Goal: Task Accomplishment & Management: Use online tool/utility

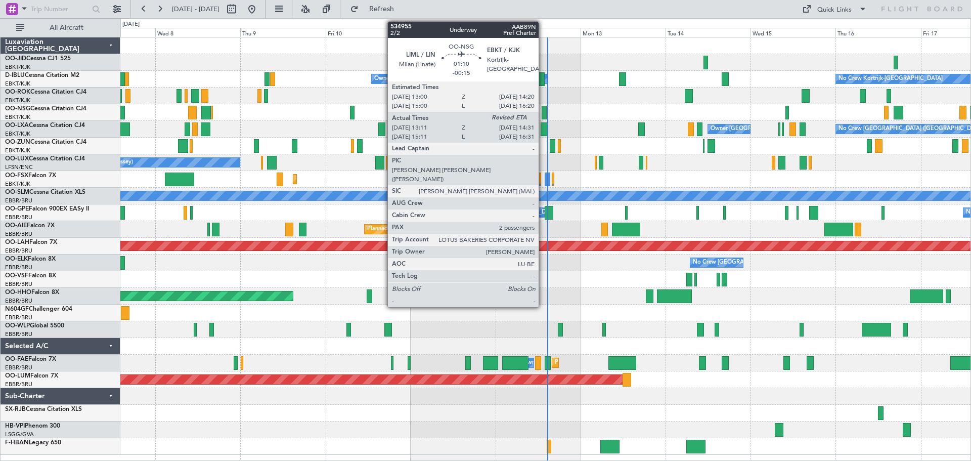
click at [543, 111] on div at bounding box center [543, 113] width 5 height 14
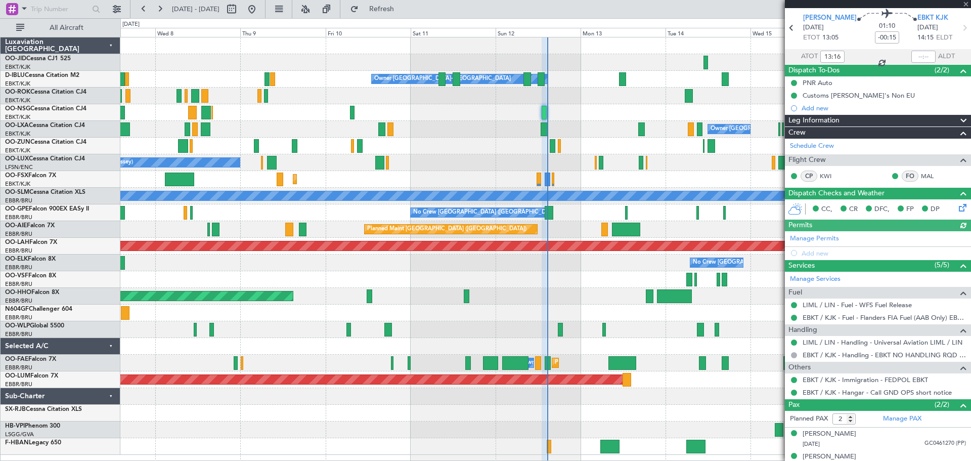
scroll to position [46, 0]
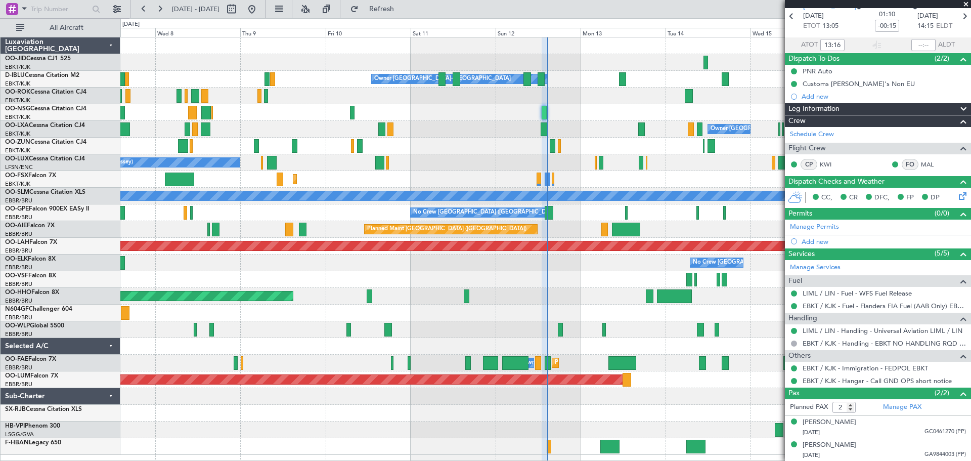
click at [965, 2] on span at bounding box center [966, 4] width 10 height 9
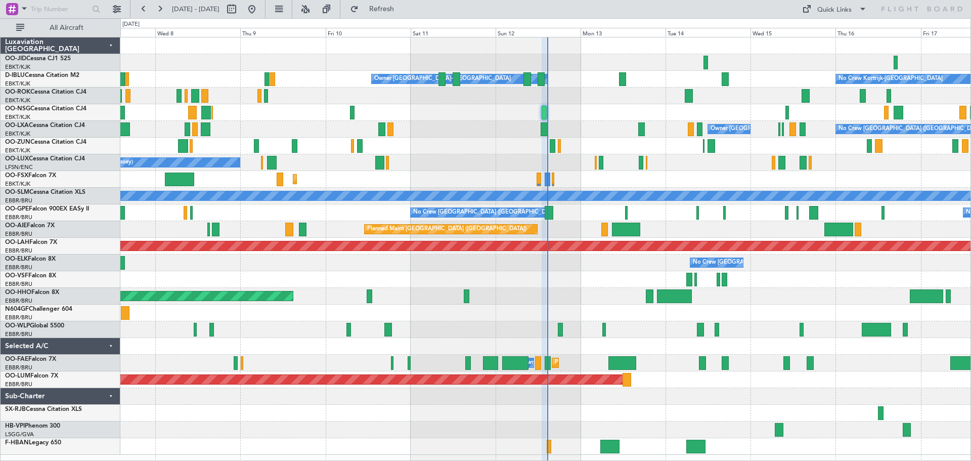
type input "0"
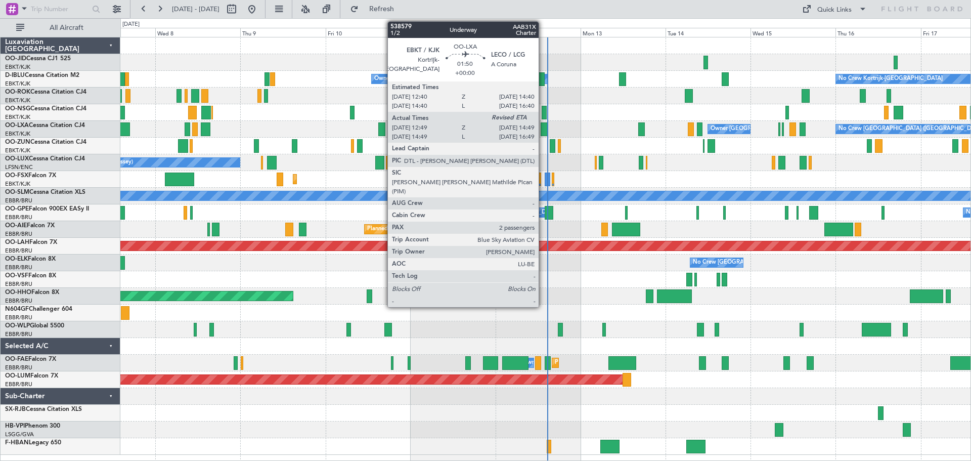
click at [543, 129] on div at bounding box center [544, 129] width 8 height 14
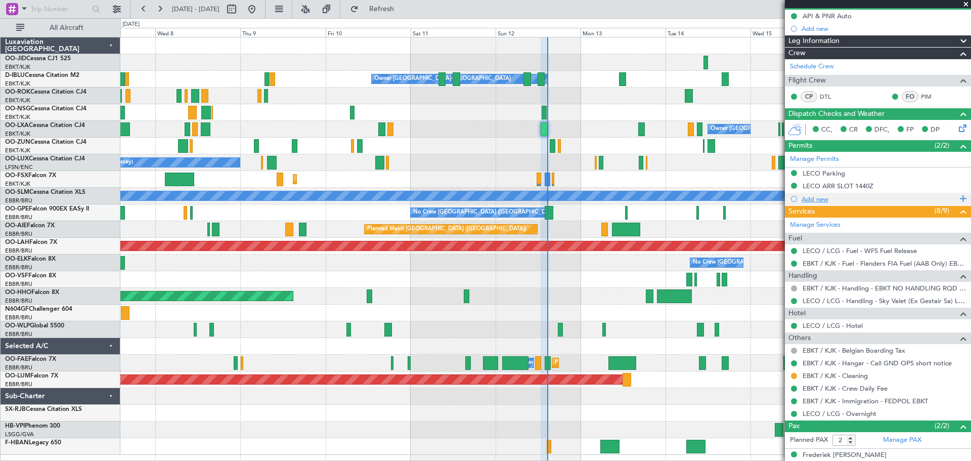
scroll to position [134, 0]
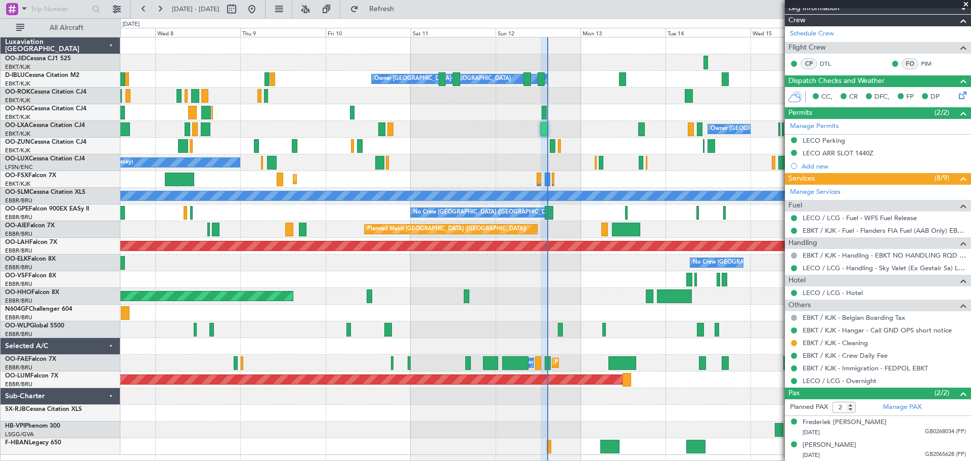
click at [966, 3] on span at bounding box center [966, 4] width 10 height 9
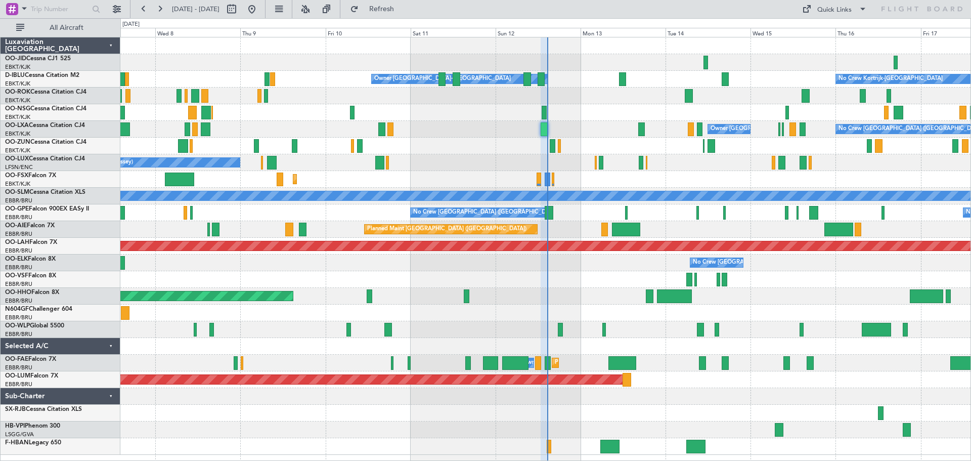
type input "0"
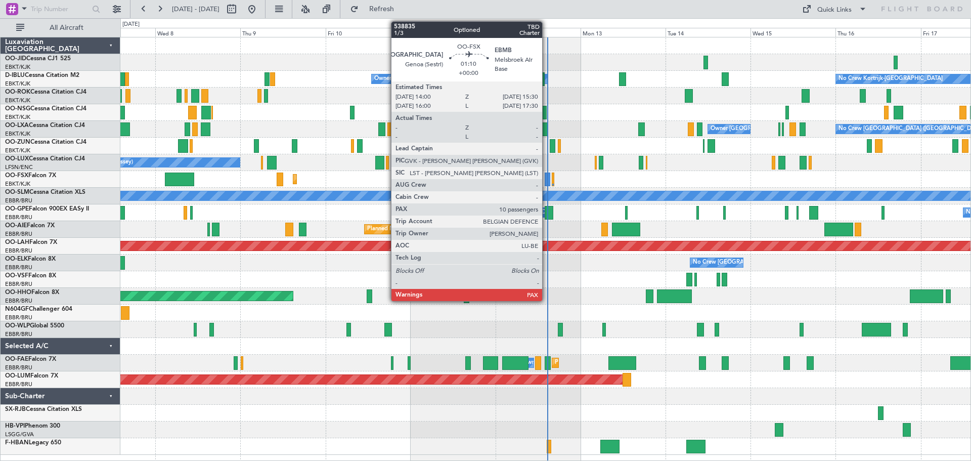
click at [547, 173] on div at bounding box center [548, 179] width 6 height 14
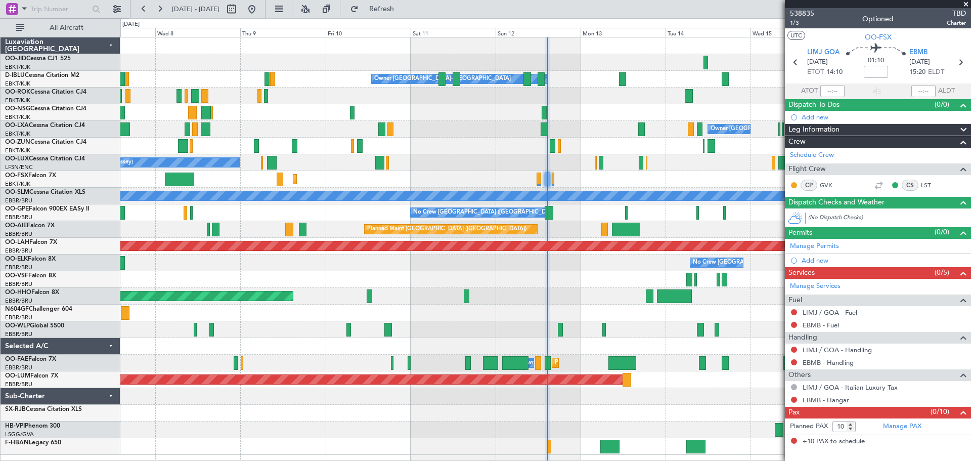
click at [965, 2] on span at bounding box center [966, 4] width 10 height 9
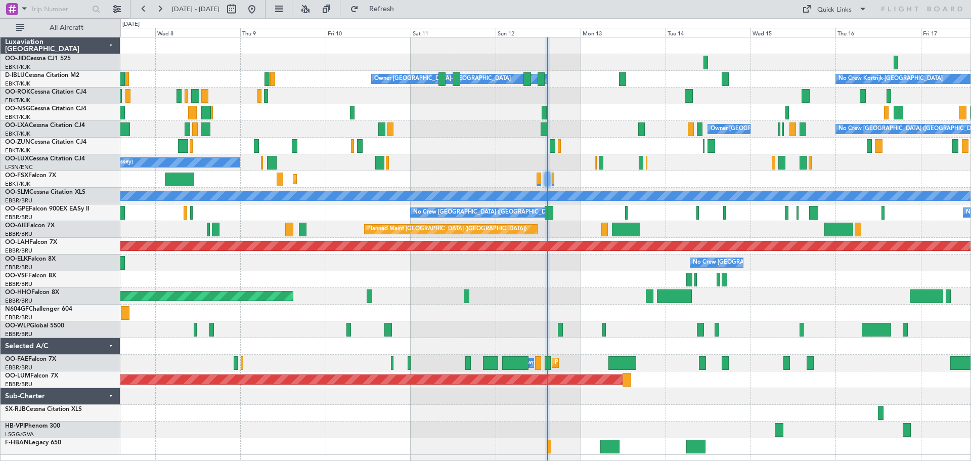
type input "0"
click at [586, 117] on div at bounding box center [545, 112] width 850 height 17
